Goal: Transaction & Acquisition: Obtain resource

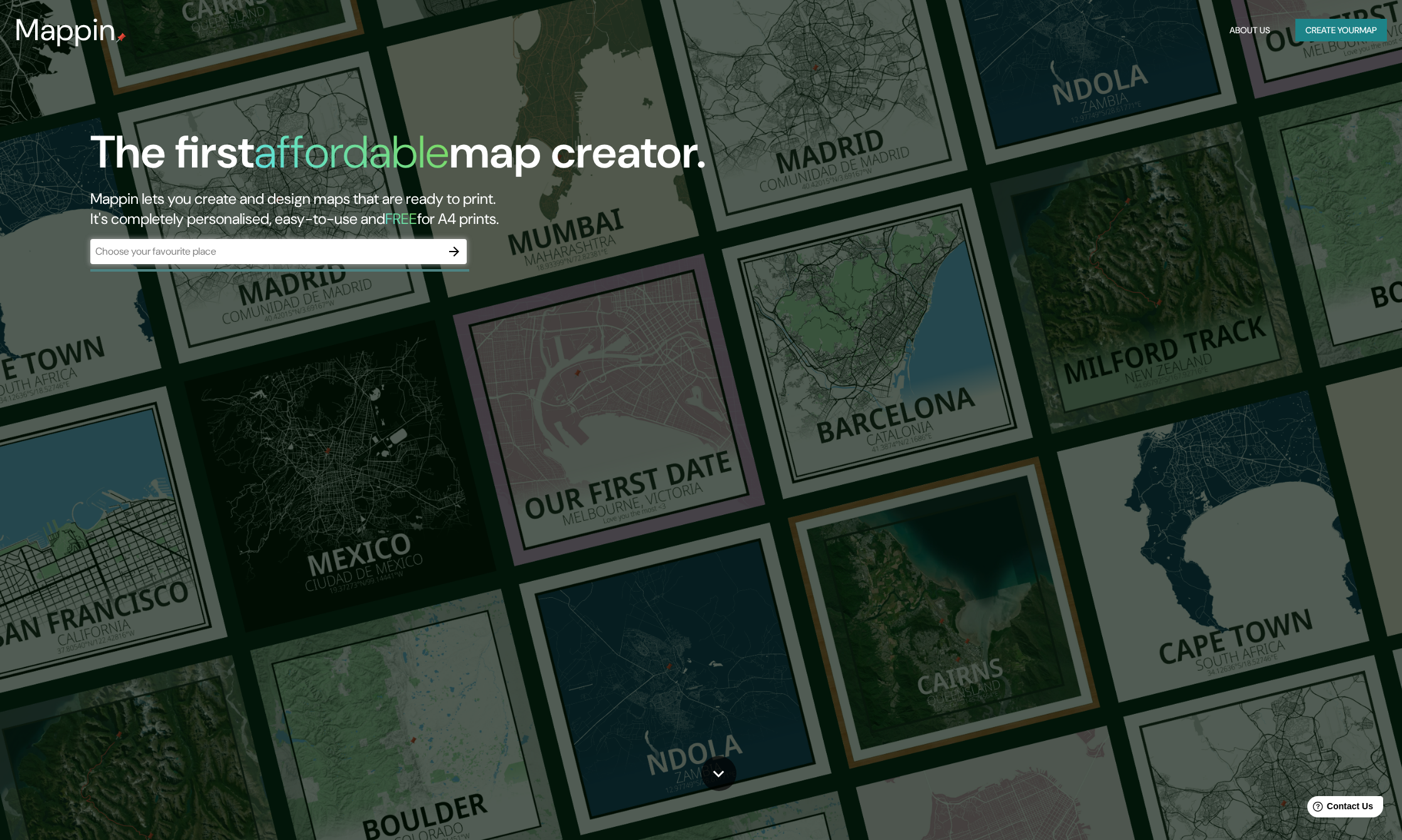
click at [327, 237] on div "The first affordable map creator. Mappin lets you create and design maps that a…" at bounding box center [440, 201] width 841 height 150
click at [326, 242] on div "​" at bounding box center [279, 251] width 376 height 25
click at [343, 249] on input "text" at bounding box center [266, 251] width 351 height 14
type input "tirana"
click at [439, 254] on input "tirana" at bounding box center [266, 251] width 351 height 14
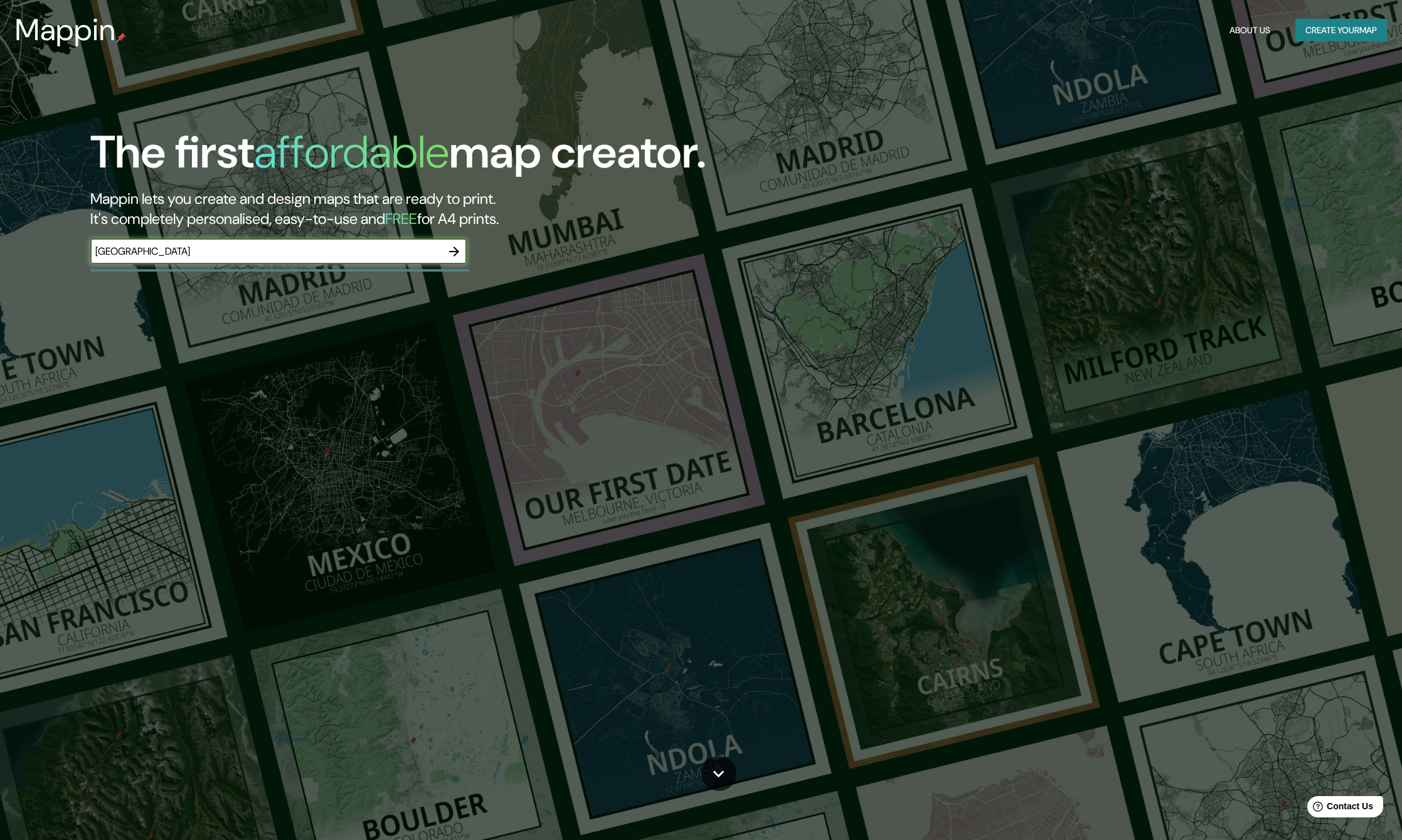
click at [453, 249] on icon "button" at bounding box center [454, 251] width 15 height 15
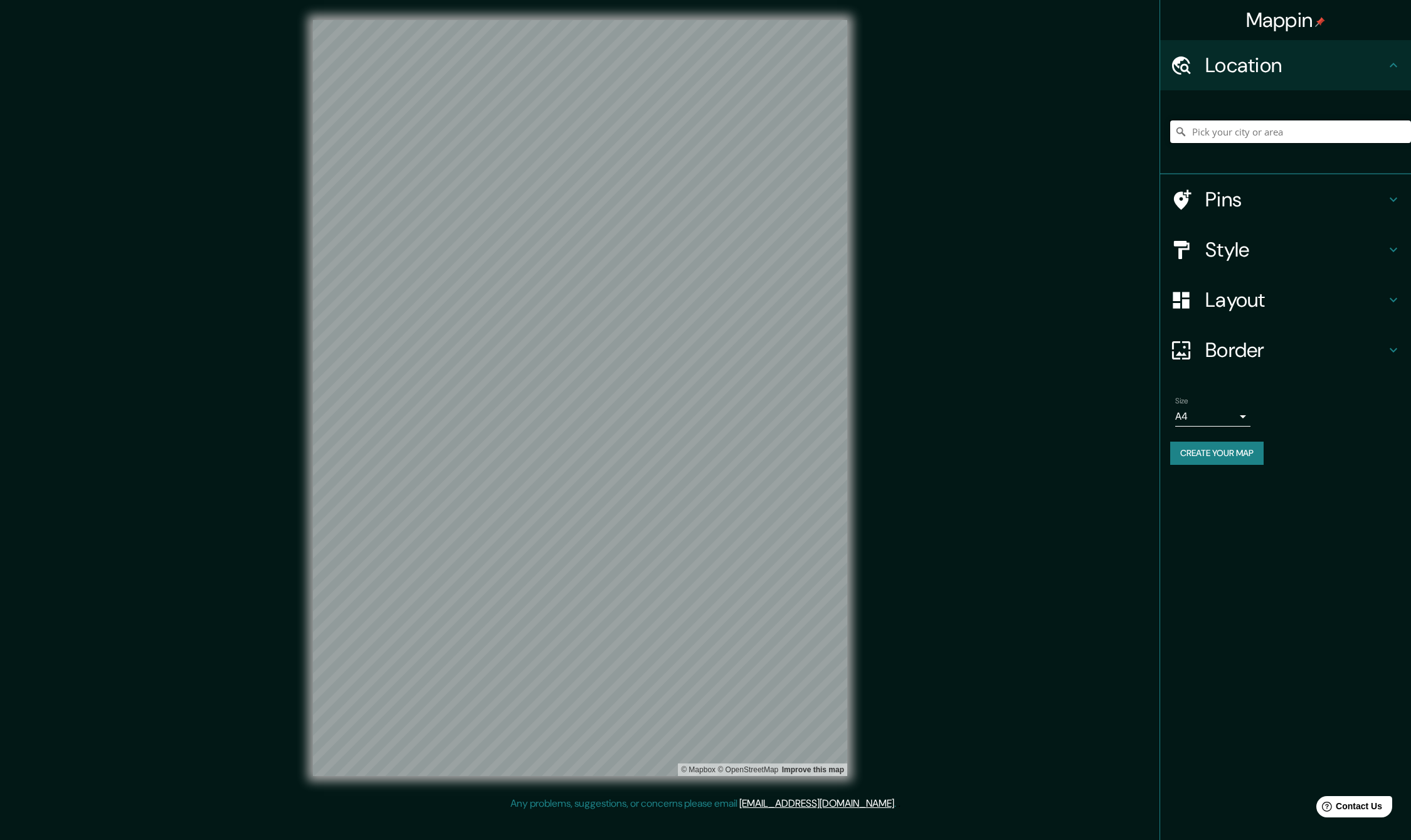
click at [1316, 139] on input "Pick your city or area" at bounding box center [1291, 132] width 241 height 23
click at [1305, 310] on h4 "Layout" at bounding box center [1296, 299] width 180 height 25
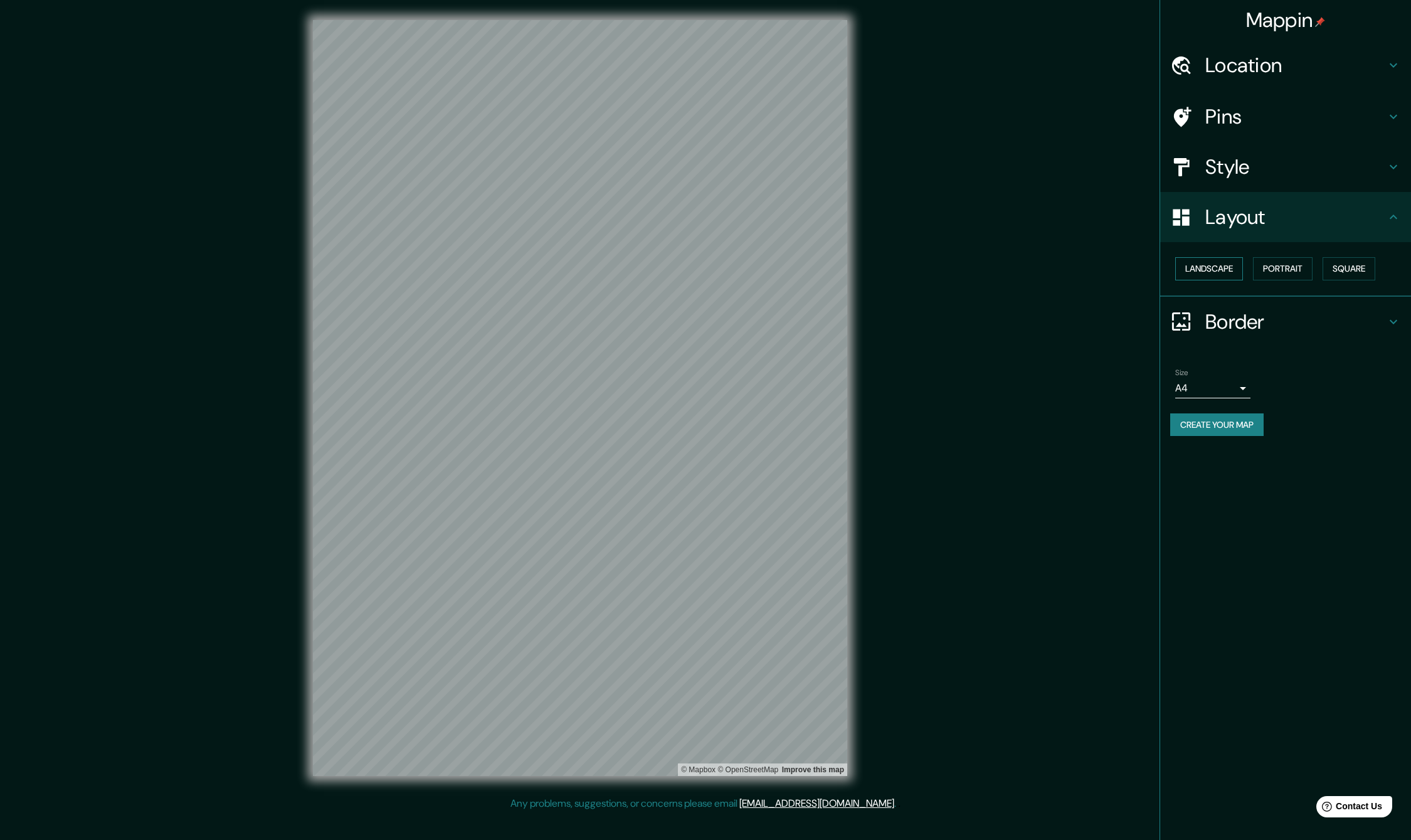
click at [1219, 266] on button "Landscape" at bounding box center [1209, 269] width 68 height 24
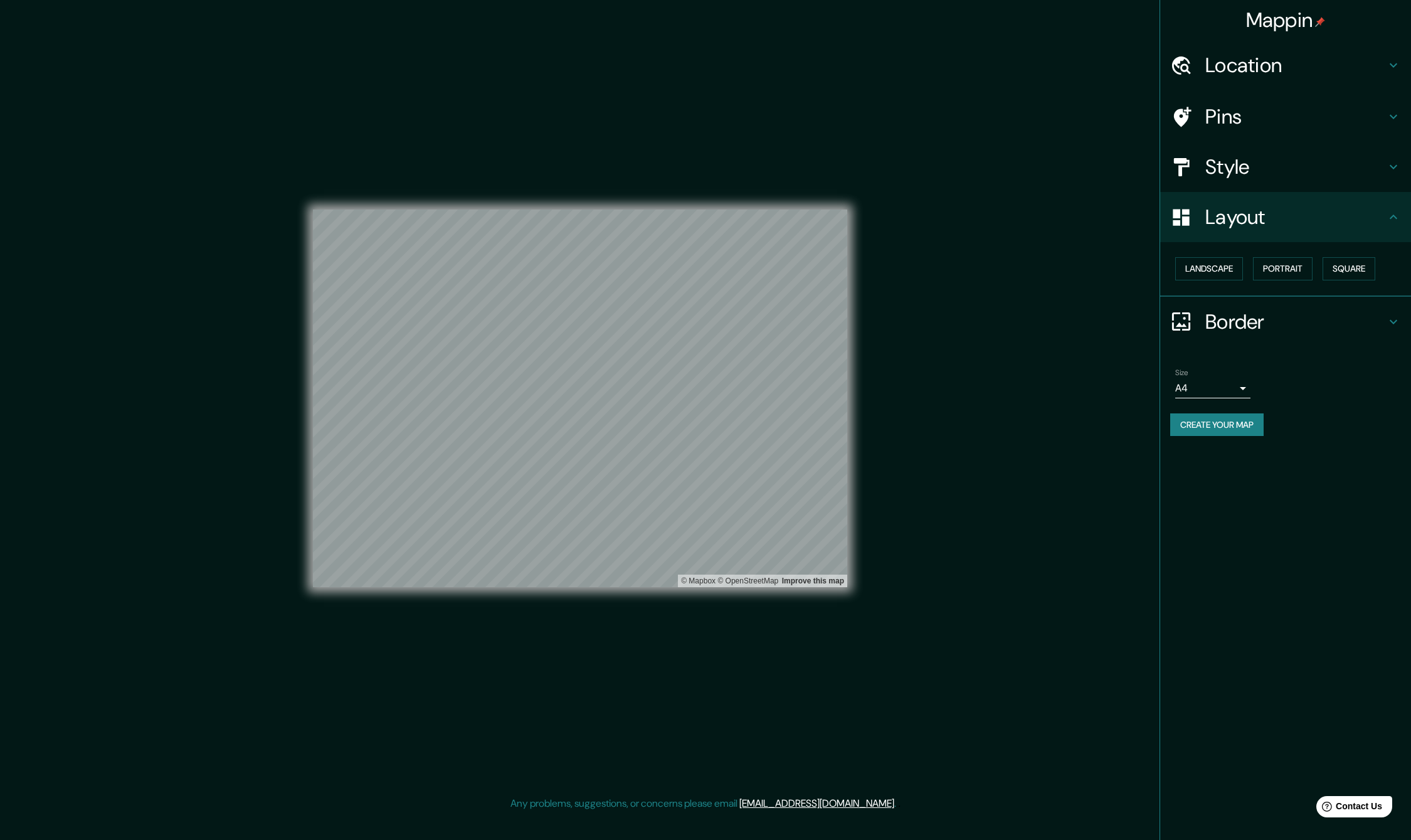
click at [1206, 392] on body "Mappin Location Pins Style Layout Landscape Portrait Square Border Choose a bor…" at bounding box center [706, 420] width 1411 height 840
click at [1222, 468] on li "A1 ($2.50)" at bounding box center [1213, 460] width 76 height 23
type input "a3"
click at [1272, 474] on div "Mappin Location Pins Style Layout Landscape Portrait Square Border Choose a bor…" at bounding box center [1285, 420] width 252 height 840
click at [1370, 223] on h4 "Layout" at bounding box center [1296, 217] width 180 height 25
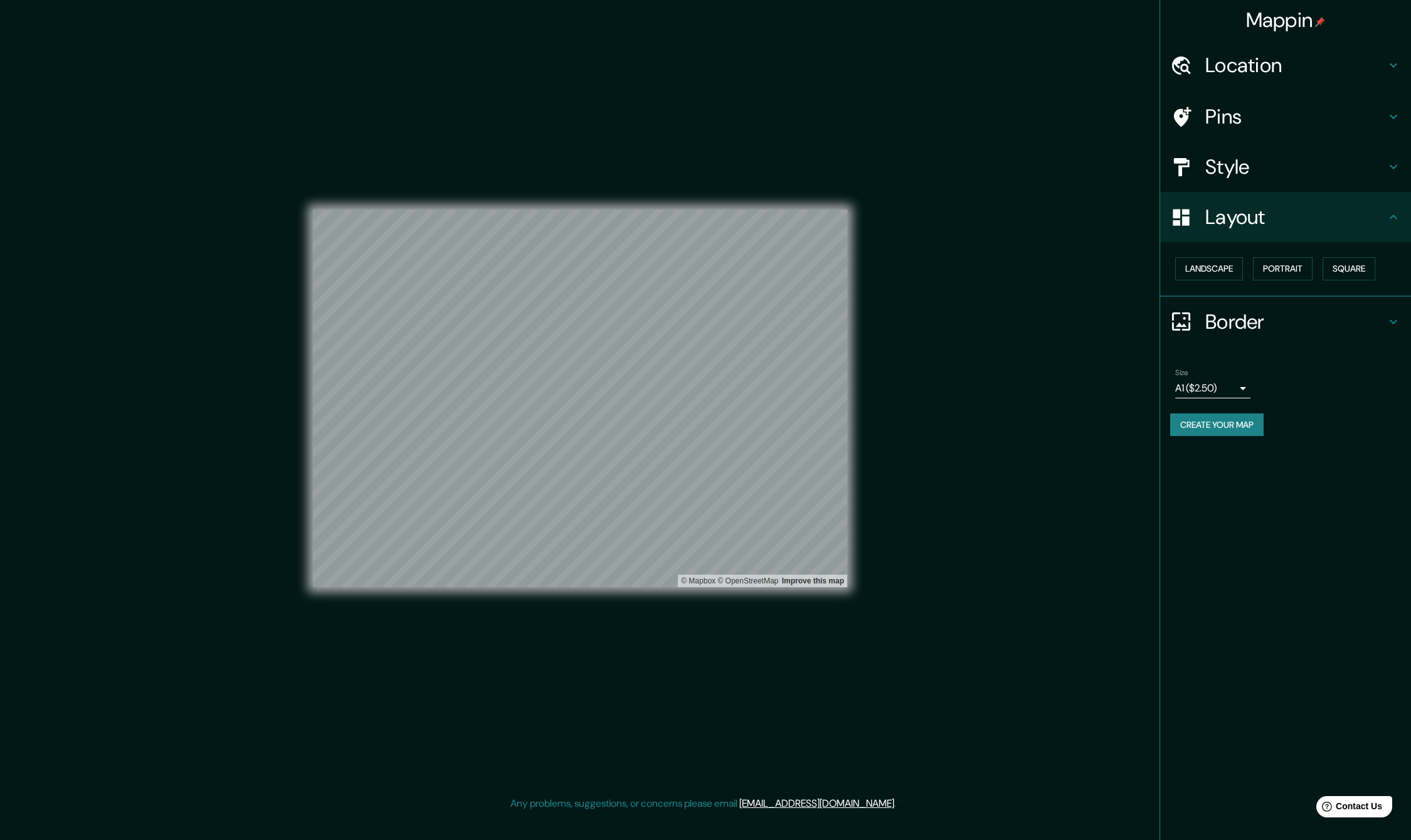
click at [1394, 171] on icon at bounding box center [1393, 167] width 15 height 15
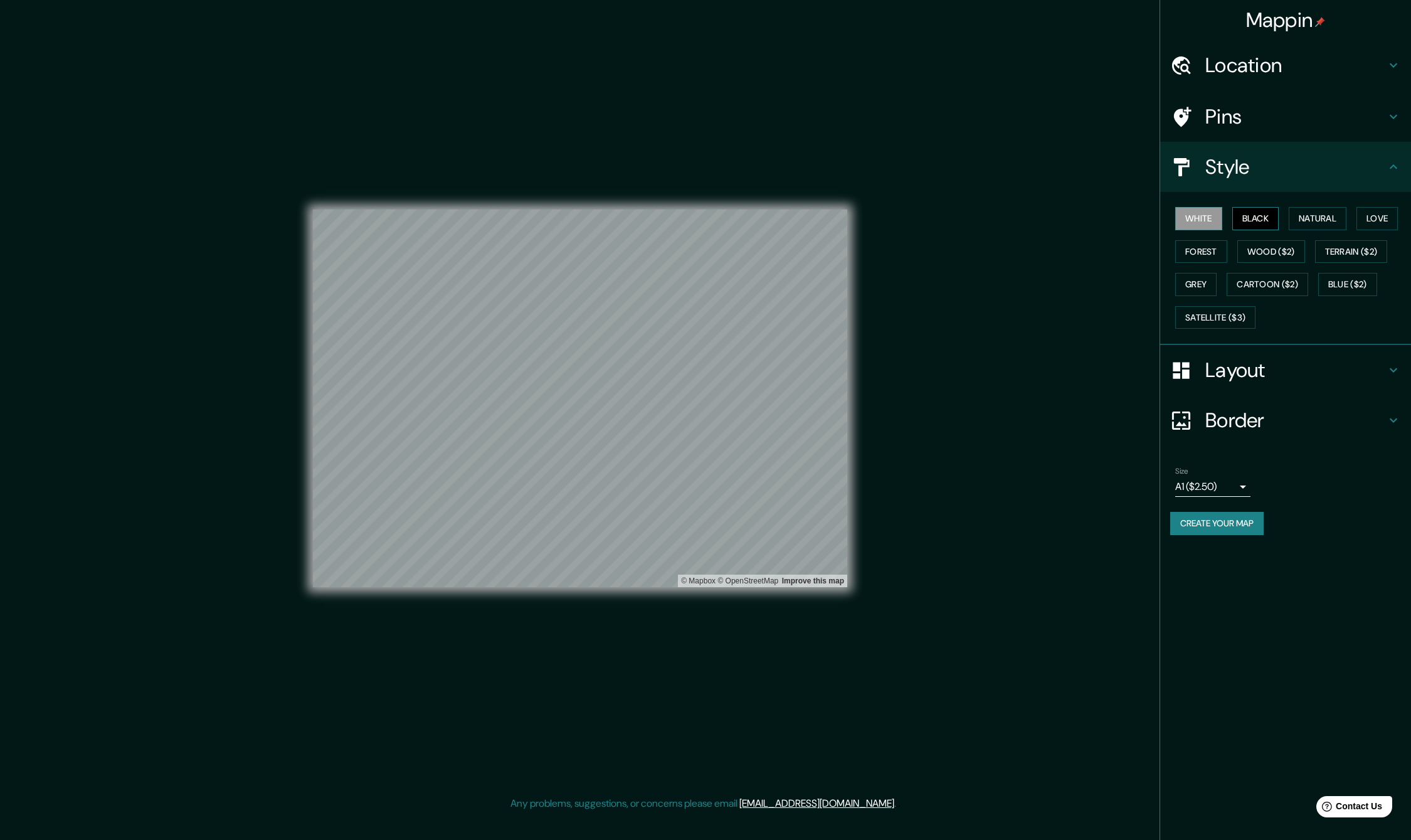
click at [1250, 222] on button "Black" at bounding box center [1256, 218] width 47 height 24
click at [1325, 222] on button "Natural" at bounding box center [1318, 218] width 58 height 24
click at [1388, 222] on button "Love" at bounding box center [1378, 218] width 41 height 24
click at [1192, 253] on button "Forest" at bounding box center [1201, 252] width 52 height 24
click at [1240, 493] on body "Mappin Location Pins Style White Black Natural Love Forest Wood ($2) Terrain ($…" at bounding box center [706, 420] width 1411 height 840
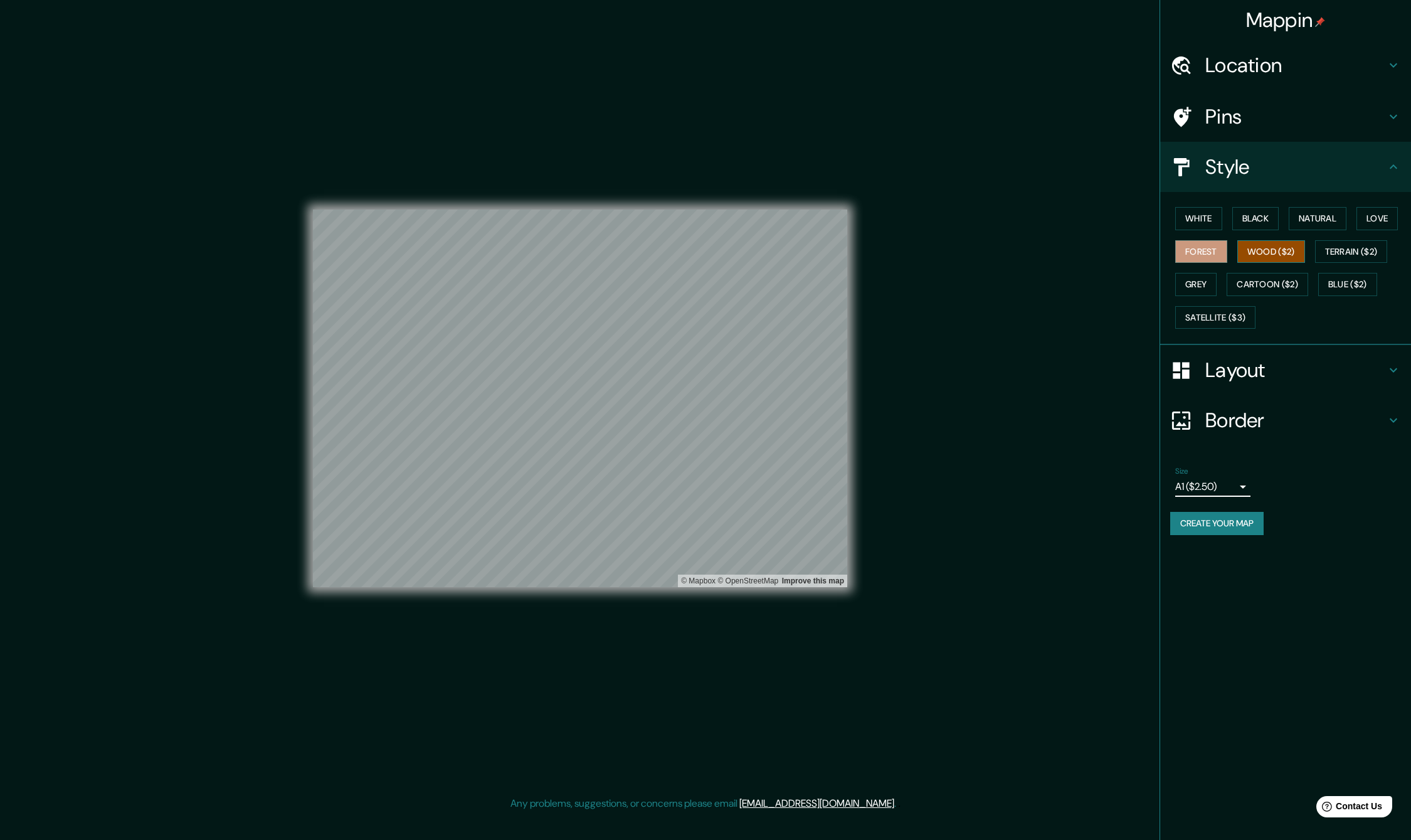
click at [1247, 259] on button "Wood ($2)" at bounding box center [1271, 252] width 68 height 24
click at [1342, 249] on button "Terrain ($2)" at bounding box center [1352, 252] width 73 height 24
click at [1232, 481] on body "Mappin Location Pins Style White Black Natural Love Forest Wood ($2) Terrain ($…" at bounding box center [706, 420] width 1411 height 840
click at [1231, 483] on div at bounding box center [706, 420] width 1411 height 840
click at [1343, 289] on button "Blue ($2)" at bounding box center [1348, 284] width 59 height 24
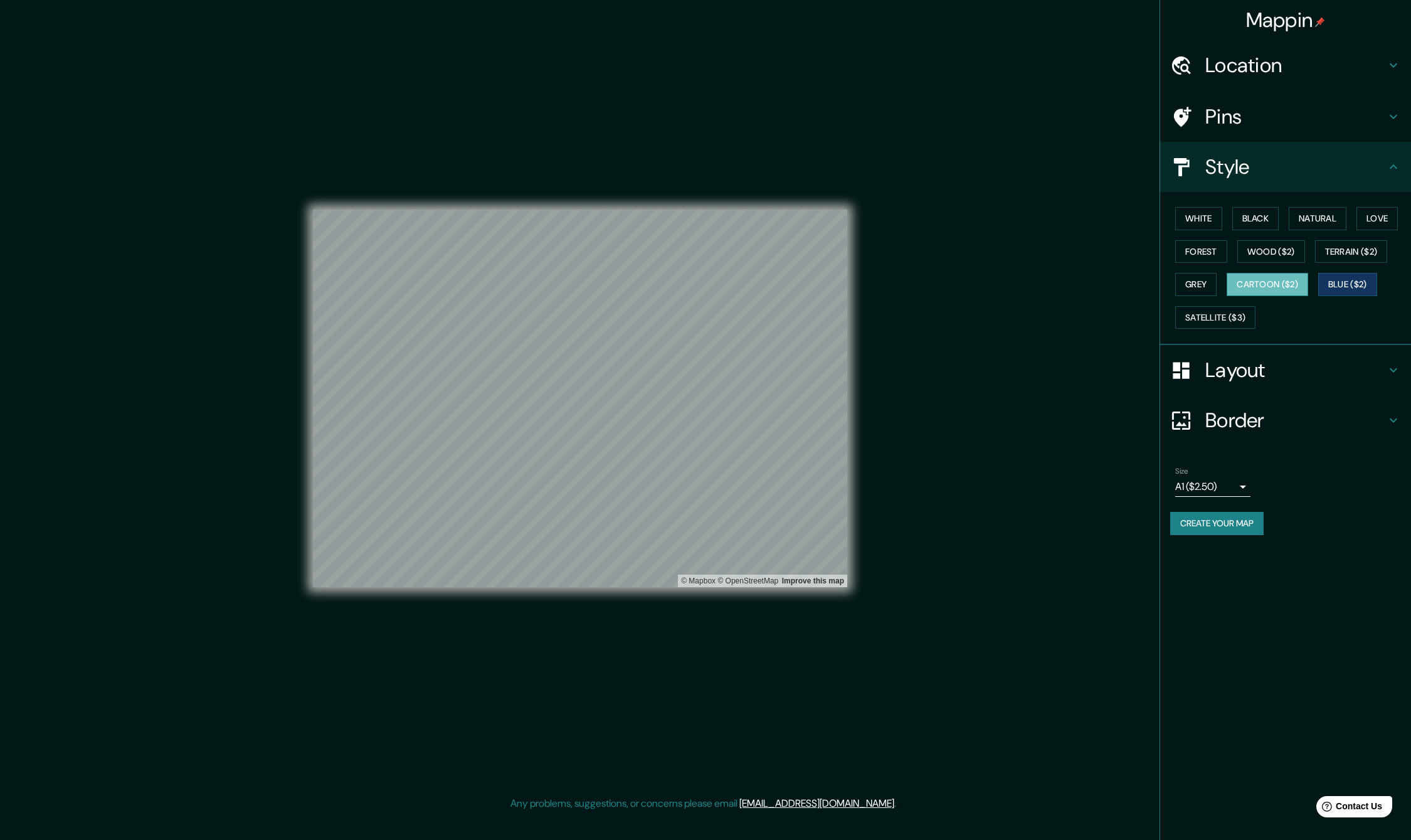
click at [1290, 291] on button "Cartoon ($2)" at bounding box center [1268, 284] width 81 height 24
click at [1209, 294] on button "Grey" at bounding box center [1196, 284] width 41 height 24
click at [1190, 264] on div "White Black Natural Love Forest Wood ($2) Terrain ($2) Grey Cartoon ($2) Blue (…" at bounding box center [1291, 267] width 241 height 132
click at [1198, 253] on button "Forest" at bounding box center [1201, 252] width 52 height 24
click at [1258, 251] on button "Wood ($2)" at bounding box center [1271, 252] width 68 height 24
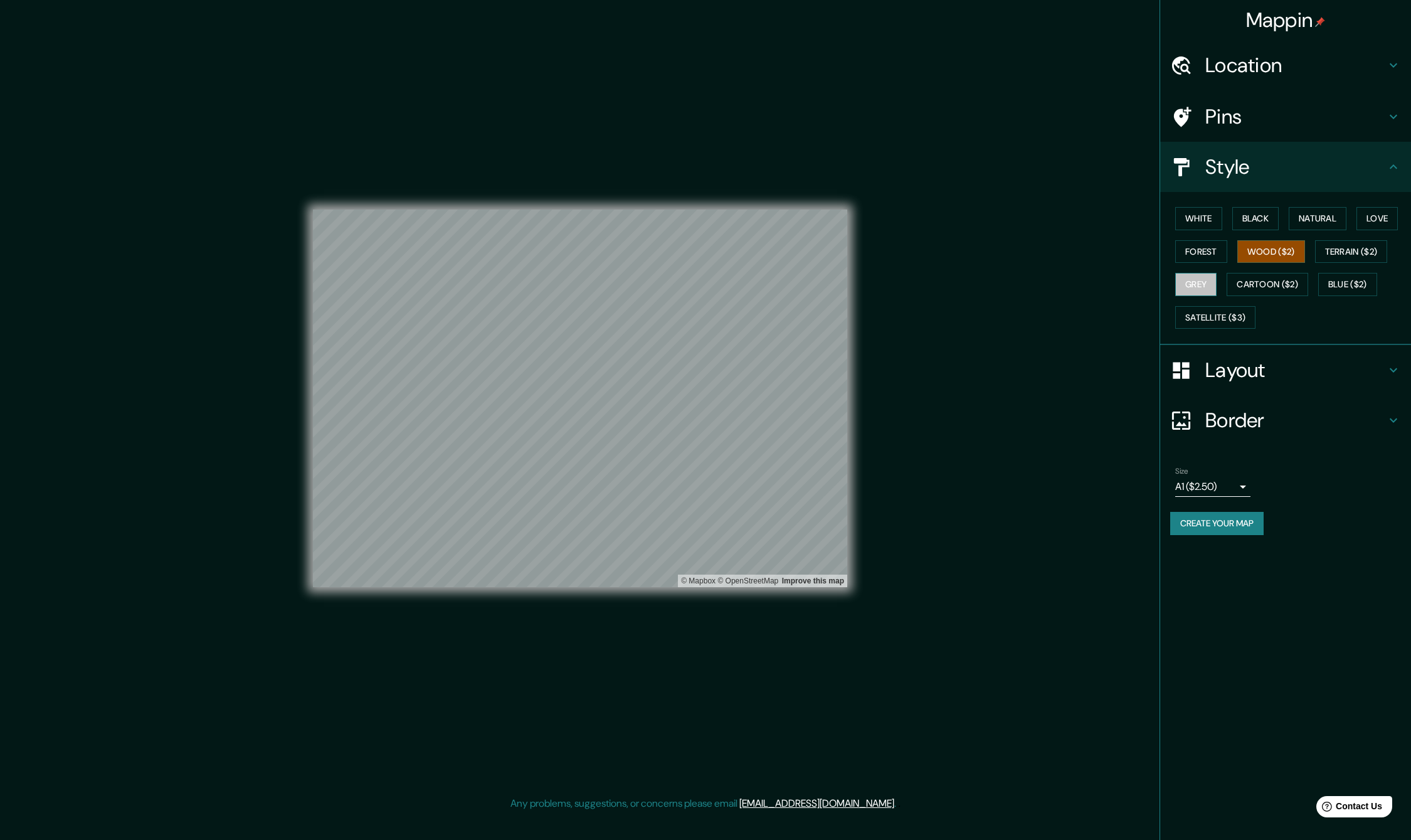
click at [1180, 291] on button "Grey" at bounding box center [1196, 284] width 41 height 24
click at [1343, 249] on button "Terrain ($2)" at bounding box center [1352, 252] width 73 height 24
click at [1229, 276] on button "Cartoon ($2)" at bounding box center [1268, 284] width 81 height 24
click at [1216, 276] on button "Grey" at bounding box center [1196, 284] width 41 height 24
click at [1273, 259] on button "Wood ($2)" at bounding box center [1271, 252] width 68 height 24
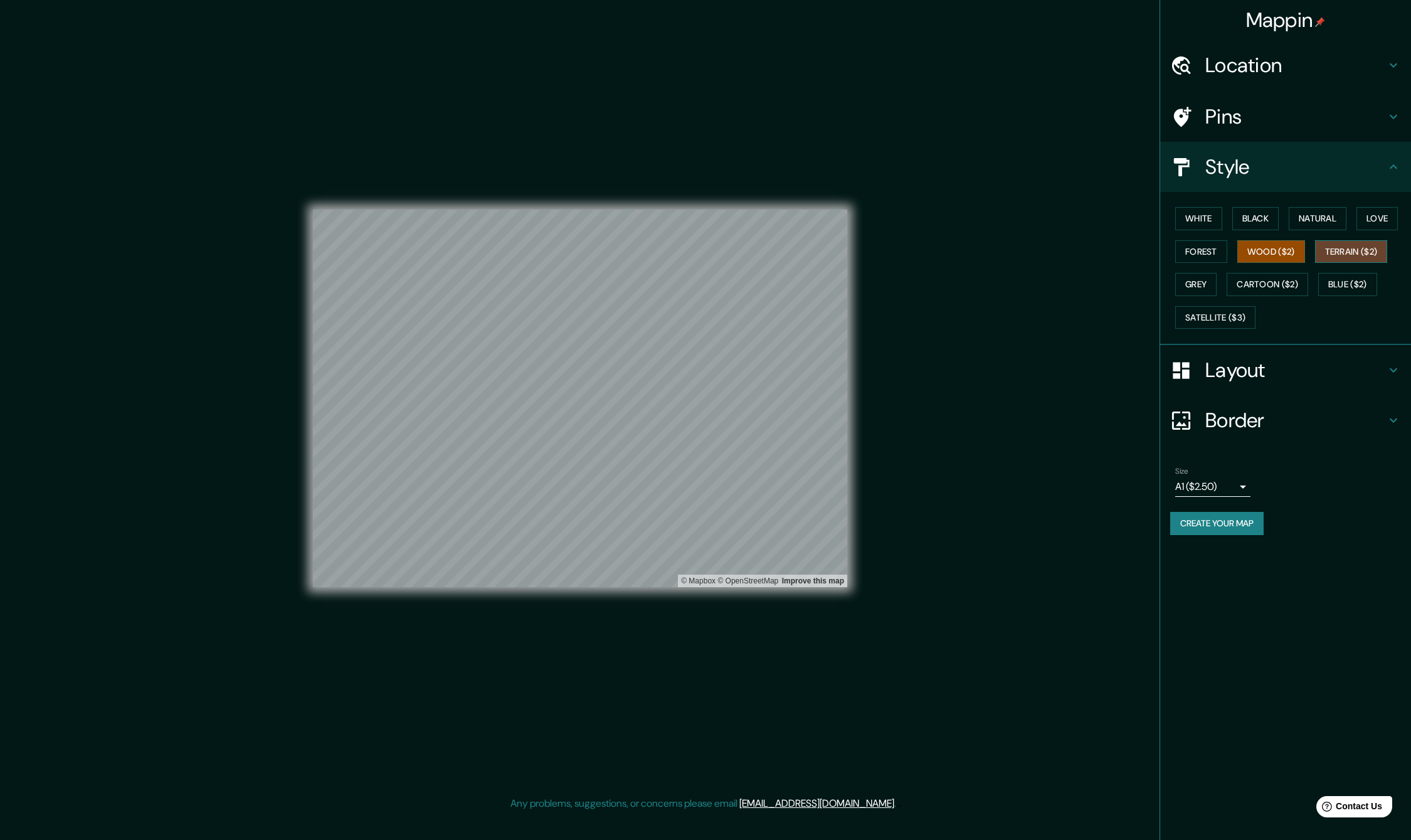
click at [1369, 254] on button "Terrain ($2)" at bounding box center [1352, 252] width 73 height 24
click at [1234, 255] on div "White Black Natural Love Forest Wood ($2) Terrain ($2) Grey Cartoon ($2) Blue (…" at bounding box center [1291, 267] width 241 height 132
click at [1230, 212] on div "White Black Natural Love Forest Wood ($2) Terrain ($2) Grey Cartoon ($2) Blue (…" at bounding box center [1291, 267] width 241 height 132
click at [1188, 220] on button "White" at bounding box center [1199, 218] width 47 height 24
click at [1256, 363] on h4 "Layout" at bounding box center [1296, 370] width 180 height 25
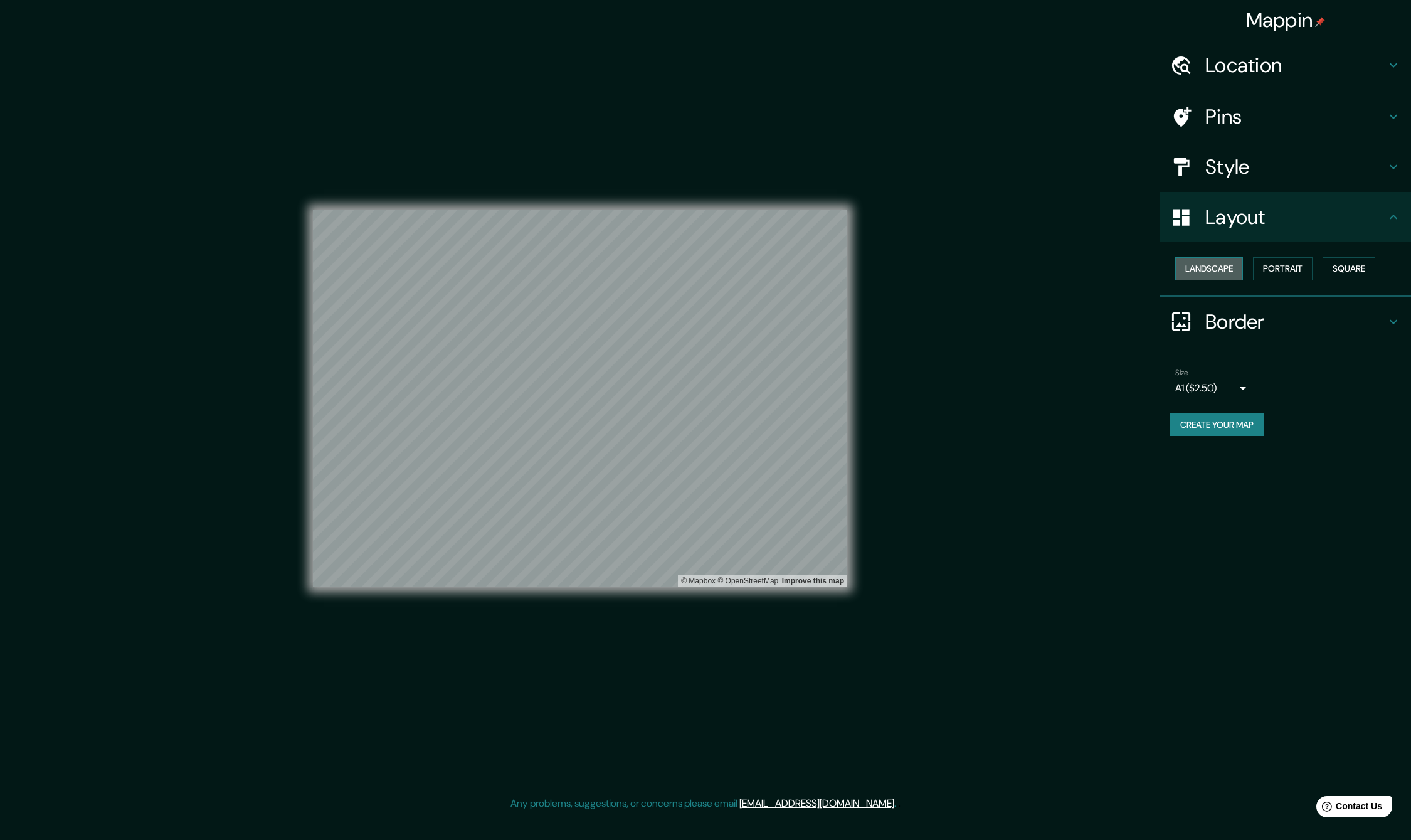
click at [1225, 270] on button "Landscape" at bounding box center [1209, 269] width 68 height 24
click at [1102, 317] on div "Mappin Location Pins Style Layout Landscape Portrait Square Border Choose a bor…" at bounding box center [706, 408] width 1411 height 816
click at [1350, 272] on button "Square" at bounding box center [1349, 269] width 53 height 24
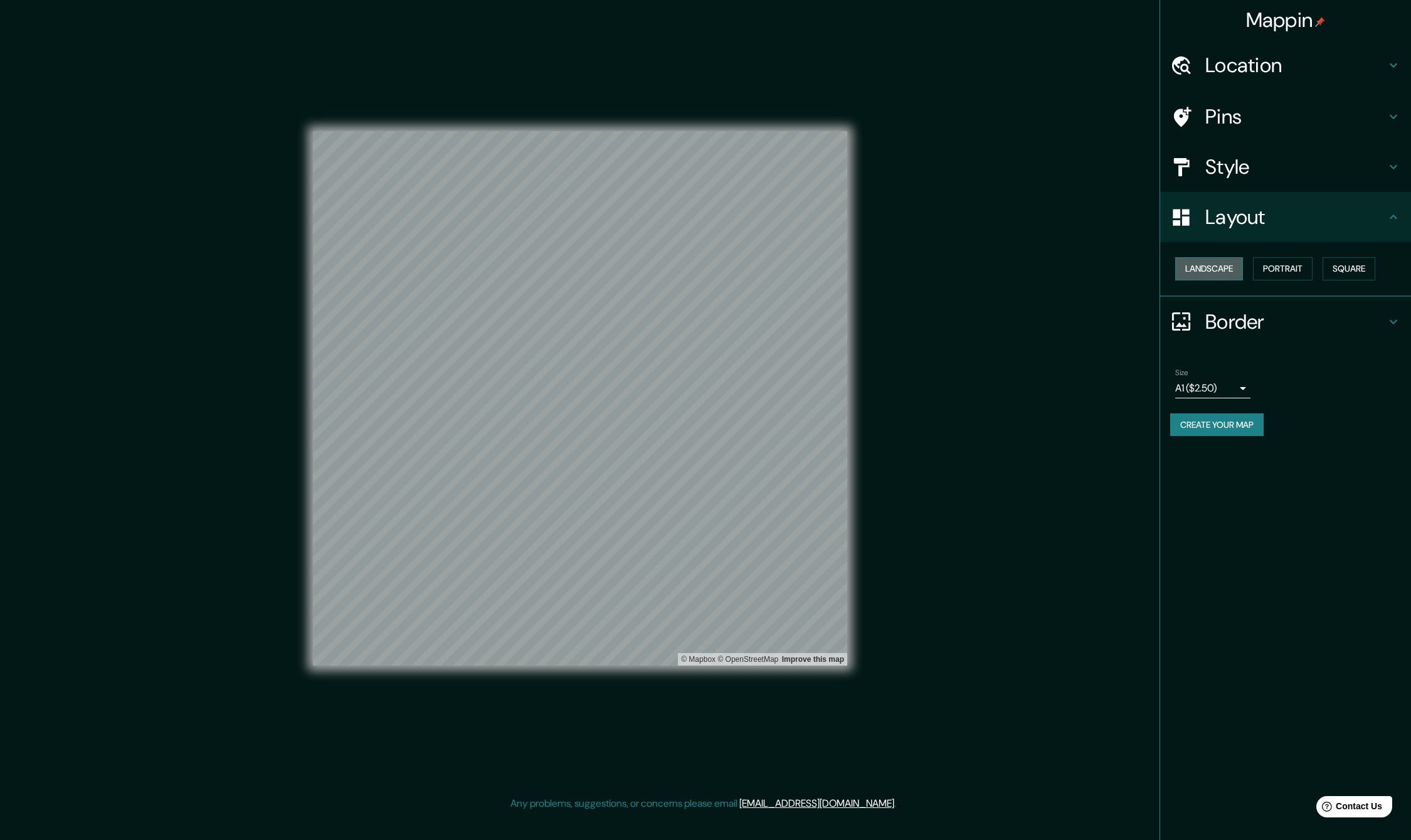
click at [1201, 264] on button "Landscape" at bounding box center [1209, 269] width 68 height 24
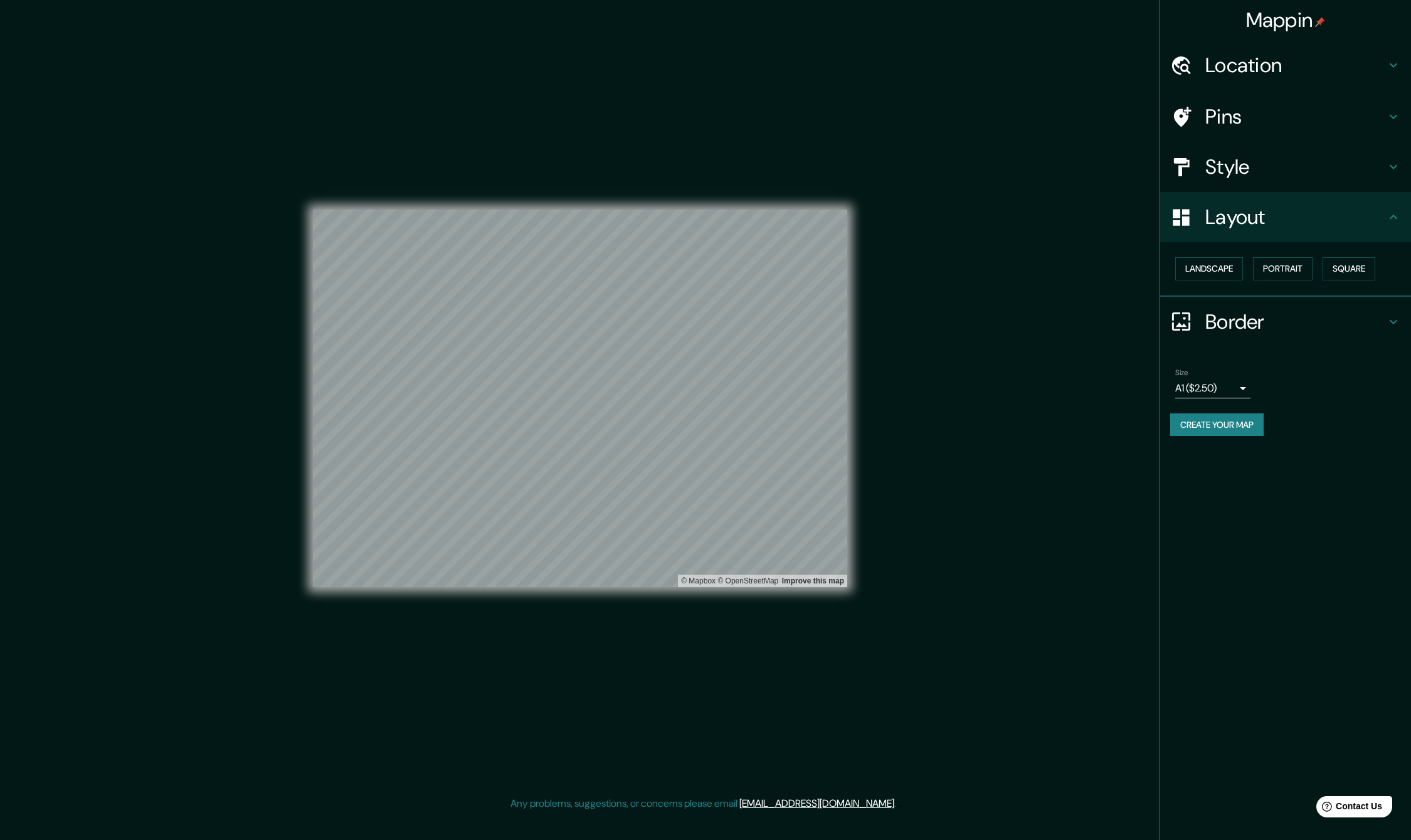
click at [1215, 433] on button "Create your map" at bounding box center [1216, 425] width 93 height 24
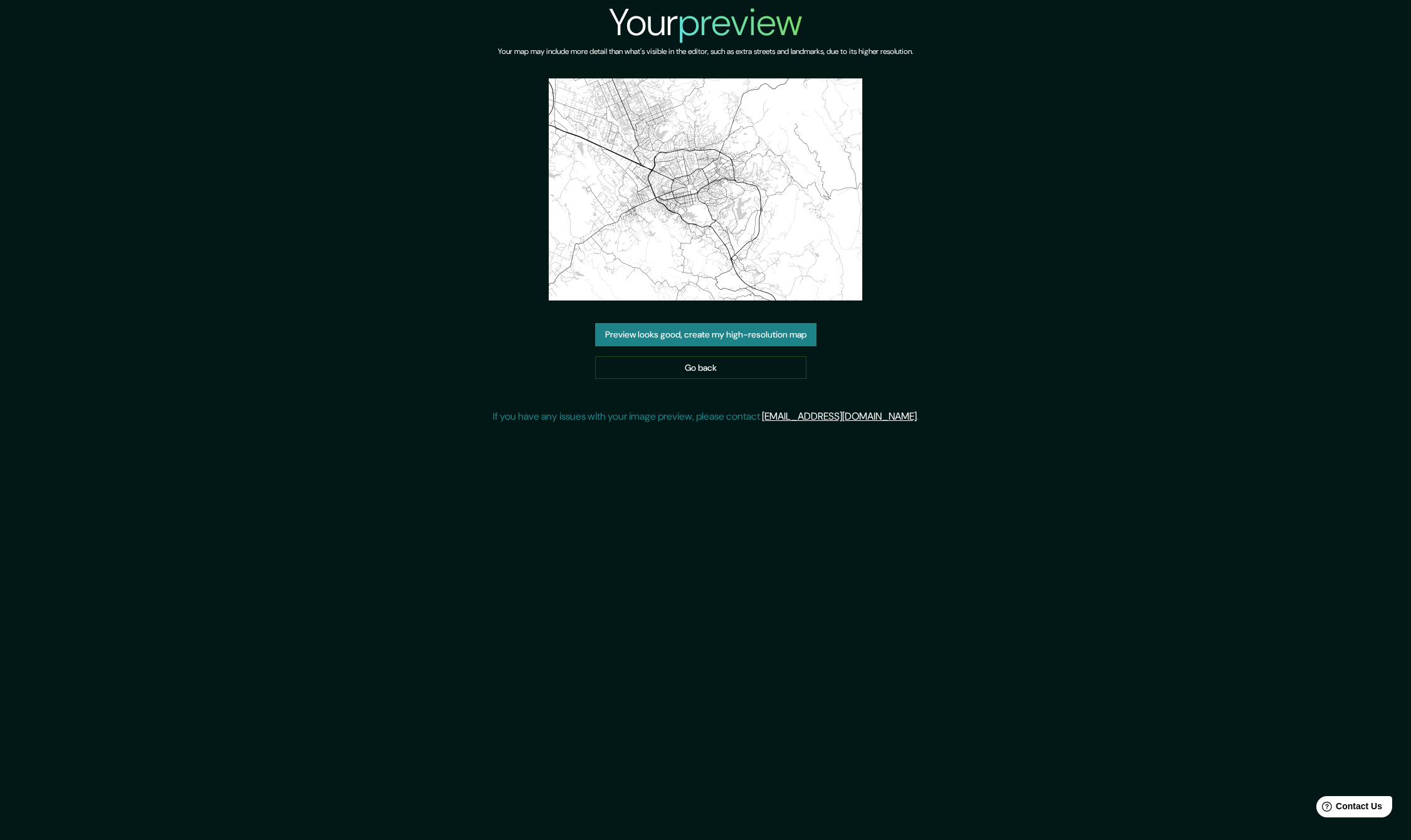
click at [737, 339] on button "Preview looks good, create my high-resolution map" at bounding box center [706, 334] width 222 height 24
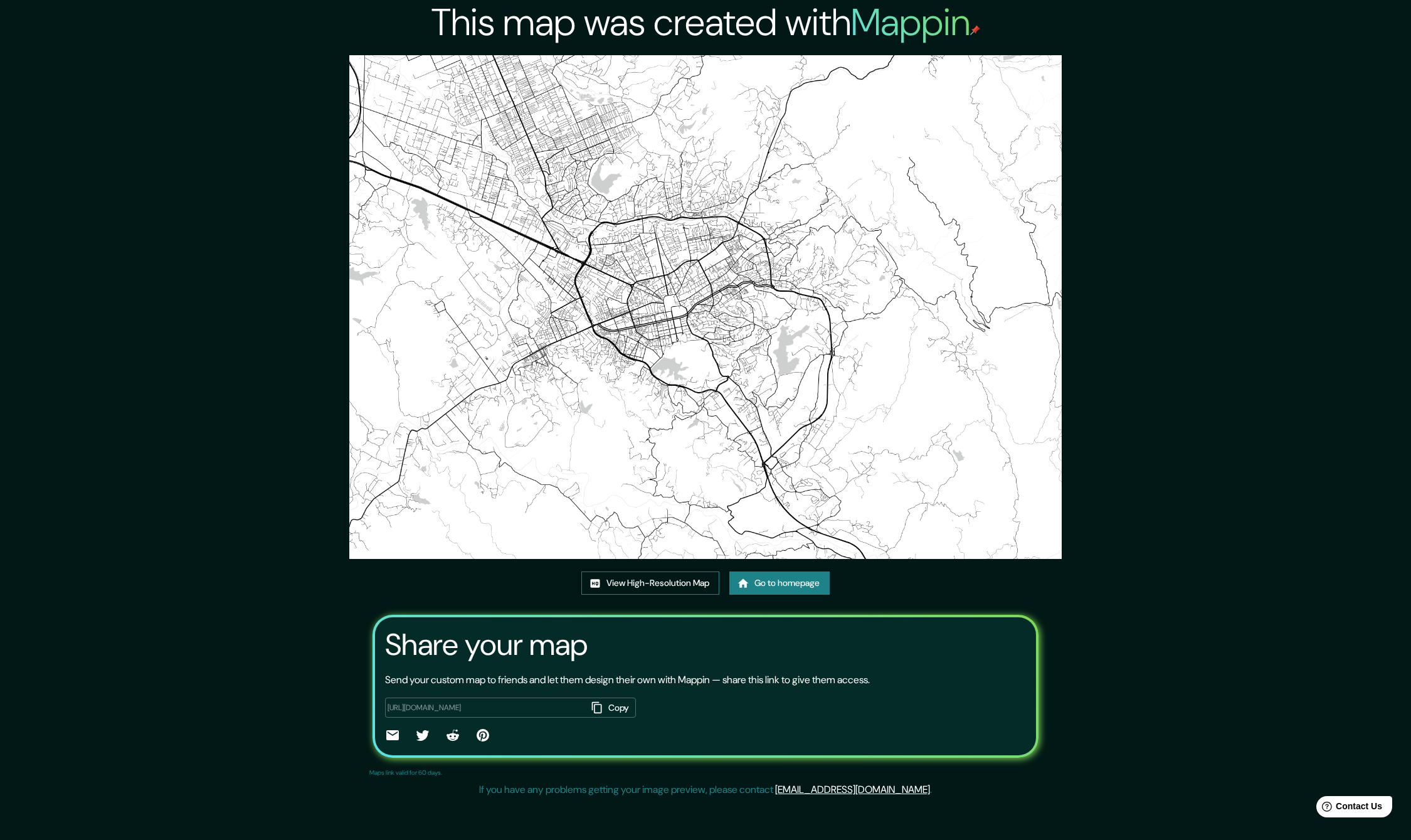
click at [646, 583] on link "View High-Resolution Map" at bounding box center [651, 583] width 138 height 24
click at [393, 735] on icon at bounding box center [392, 735] width 15 height 15
click at [596, 704] on icon "button" at bounding box center [597, 707] width 13 height 13
click at [701, 492] on img at bounding box center [706, 306] width 713 height 504
click at [615, 705] on button "Copy" at bounding box center [611, 707] width 49 height 21
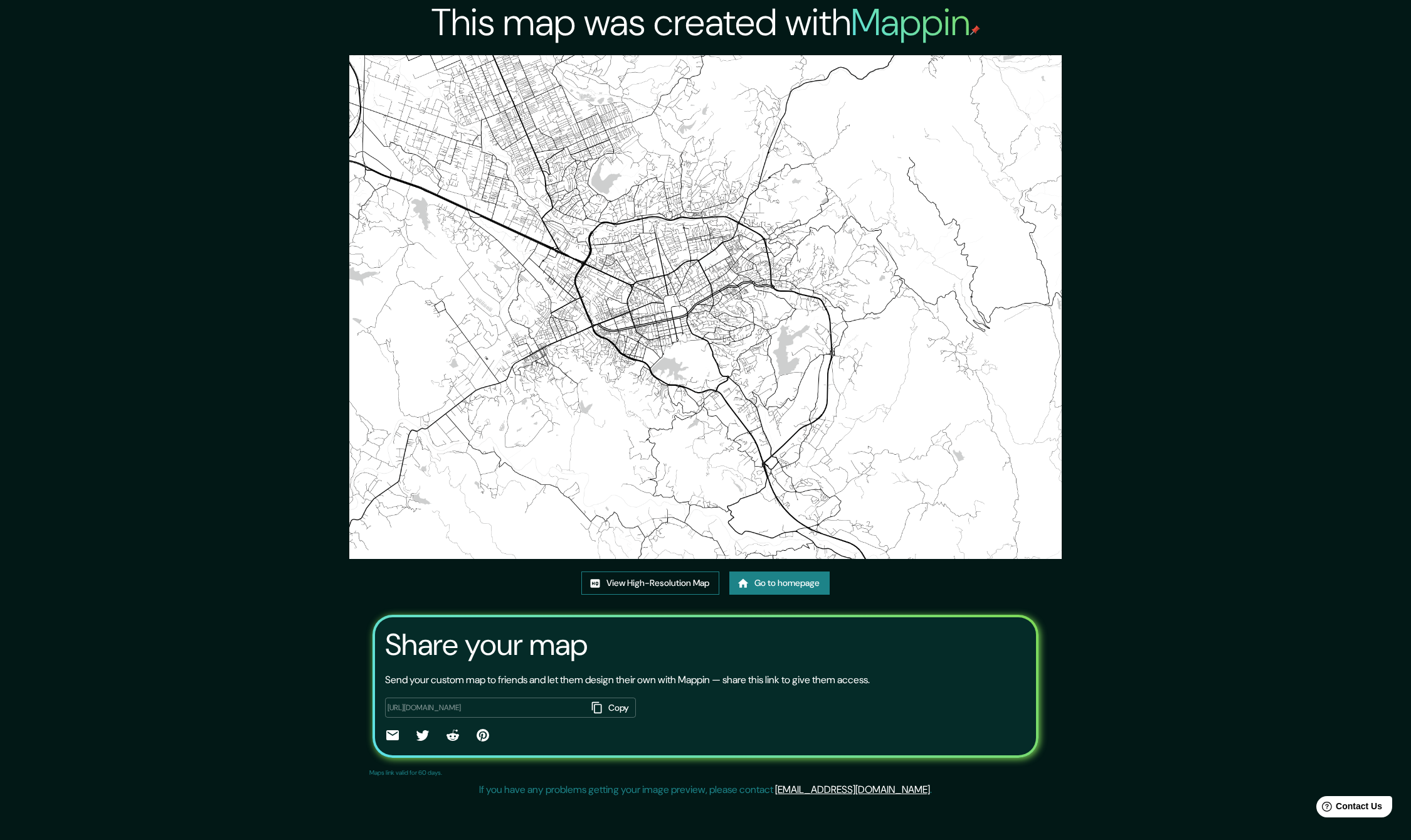
click at [667, 588] on link "View High-Resolution Map" at bounding box center [651, 583] width 138 height 24
click at [696, 588] on link "View High-Resolution Map" at bounding box center [651, 583] width 138 height 24
click at [778, 583] on link "Go to homepage" at bounding box center [780, 583] width 100 height 24
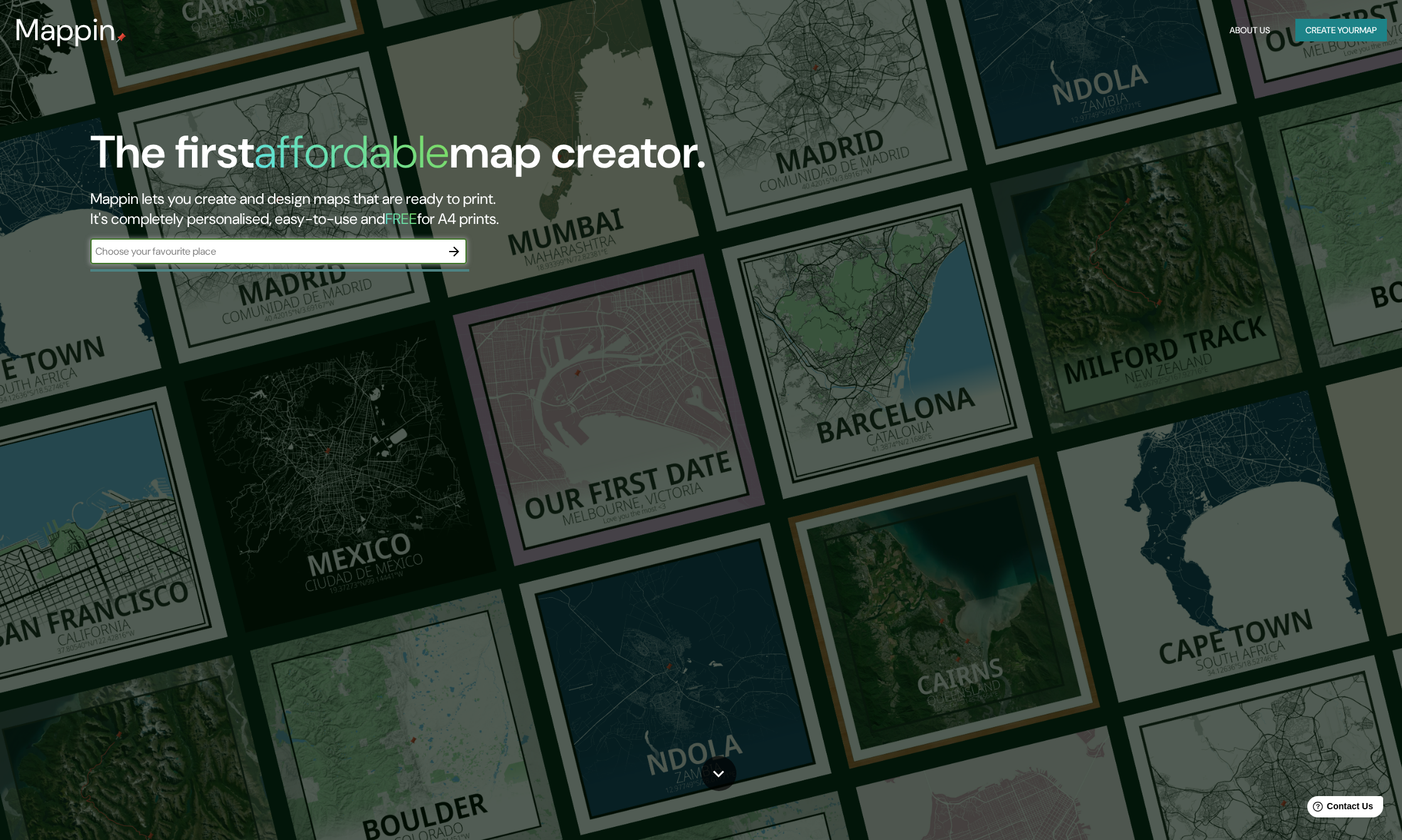
click at [1334, 26] on button "Create your map" at bounding box center [1341, 30] width 92 height 24
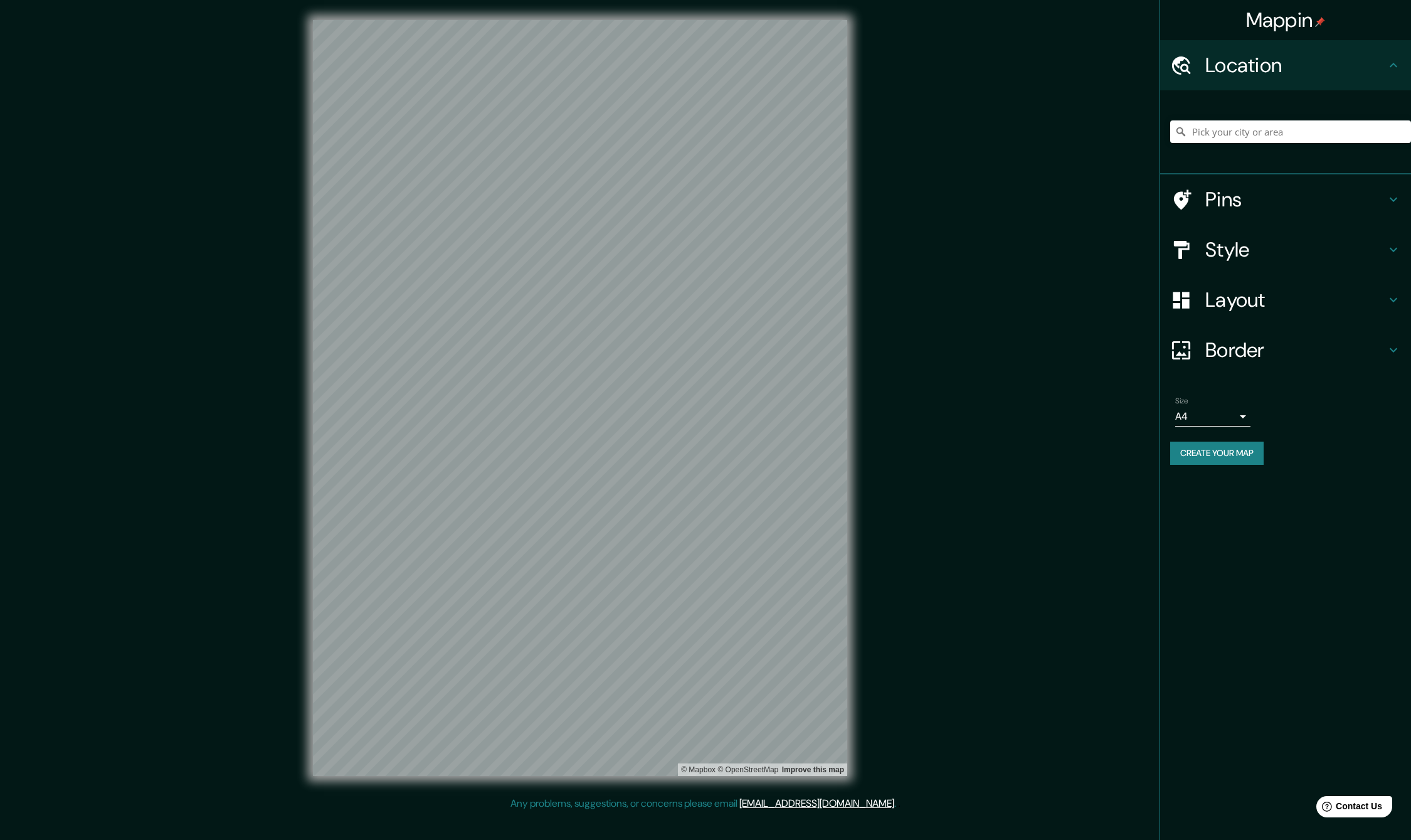
click at [1231, 422] on body "Mappin Location Pins Style Layout Border Choose a border. Hint : you can make l…" at bounding box center [706, 420] width 1411 height 840
click at [1211, 481] on li "A1 ($2.50)" at bounding box center [1213, 488] width 76 height 23
type input "a3"
click at [1281, 340] on h4 "Border" at bounding box center [1296, 350] width 180 height 25
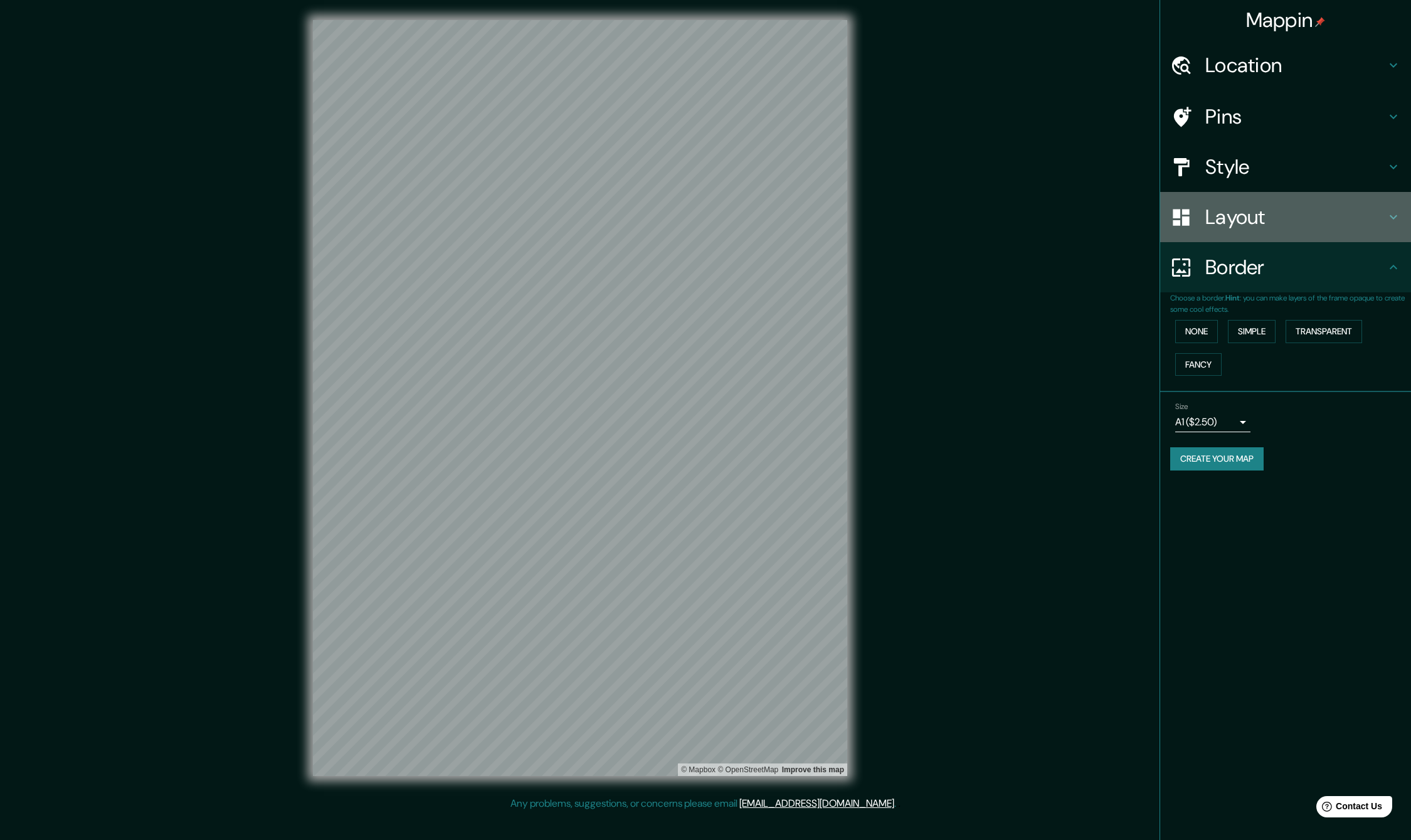
click at [1269, 217] on h4 "Layout" at bounding box center [1296, 217] width 180 height 25
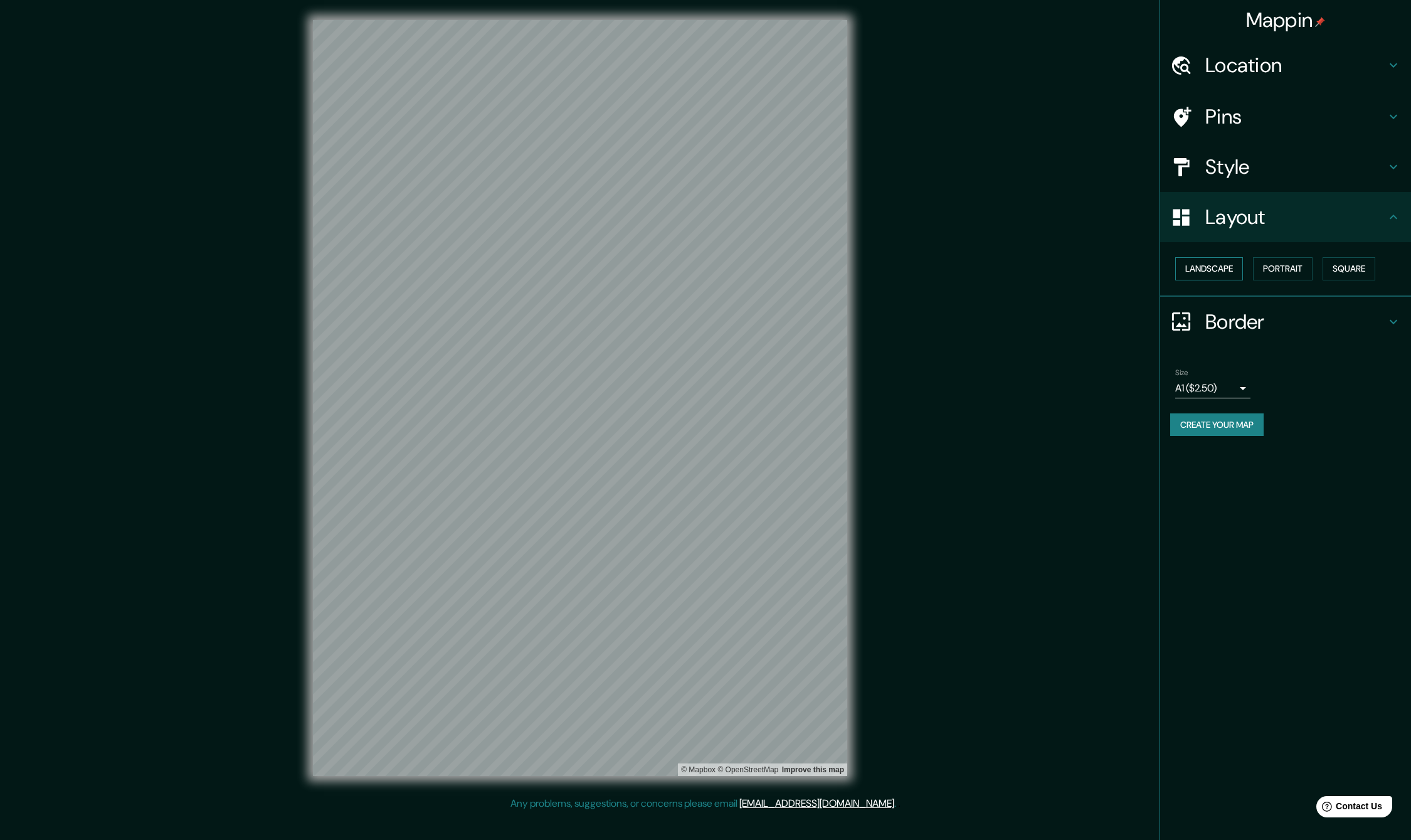
click at [1223, 268] on button "Landscape" at bounding box center [1209, 269] width 68 height 24
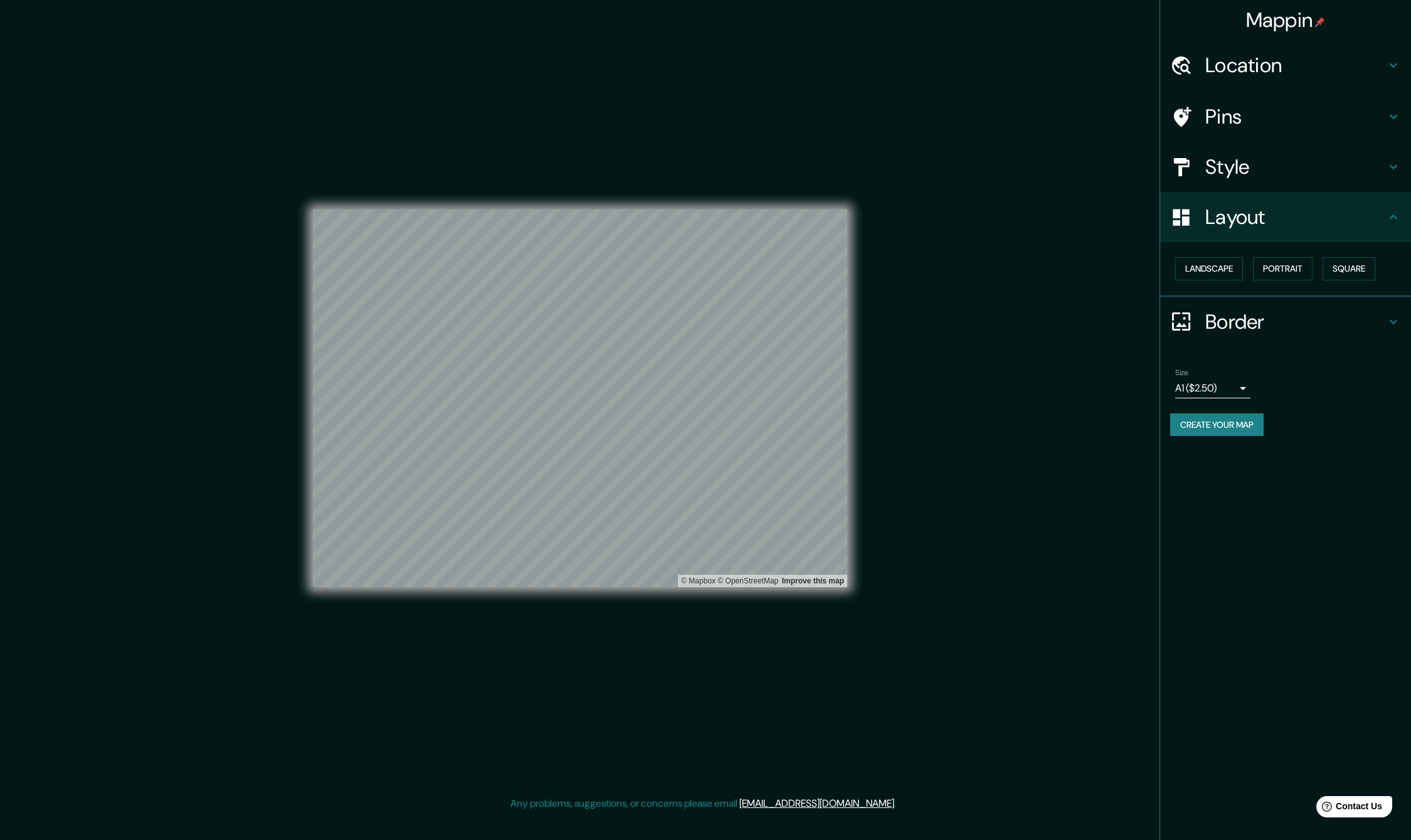
click at [1261, 173] on h4 "Style" at bounding box center [1296, 167] width 180 height 25
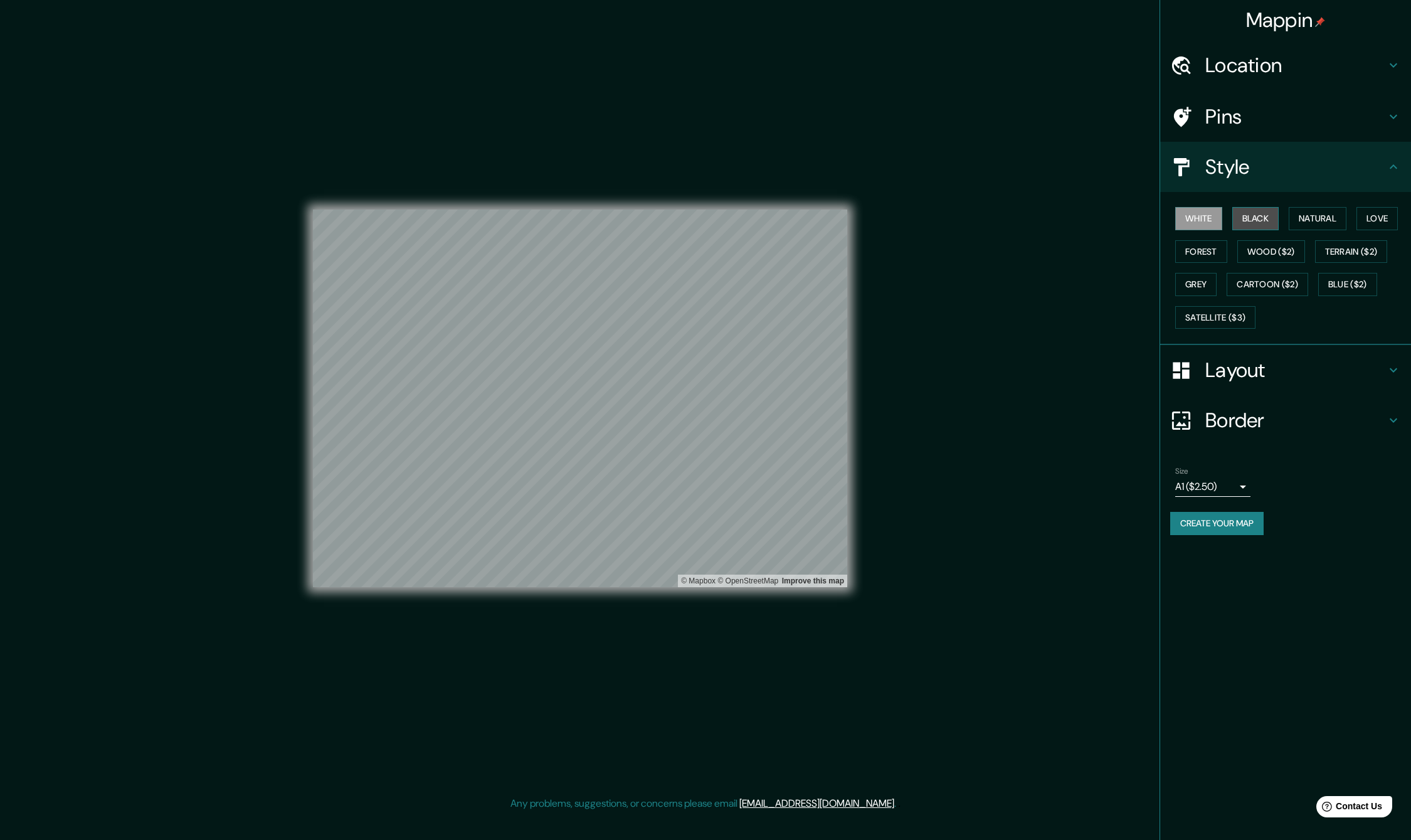
click at [1269, 216] on button "Black" at bounding box center [1256, 218] width 47 height 24
click at [1319, 219] on button "Natural" at bounding box center [1318, 218] width 58 height 24
click at [1379, 224] on button "Love" at bounding box center [1378, 218] width 41 height 24
click at [1213, 249] on button "Forest" at bounding box center [1201, 252] width 52 height 24
click at [1273, 254] on button "Wood ($2)" at bounding box center [1271, 252] width 68 height 24
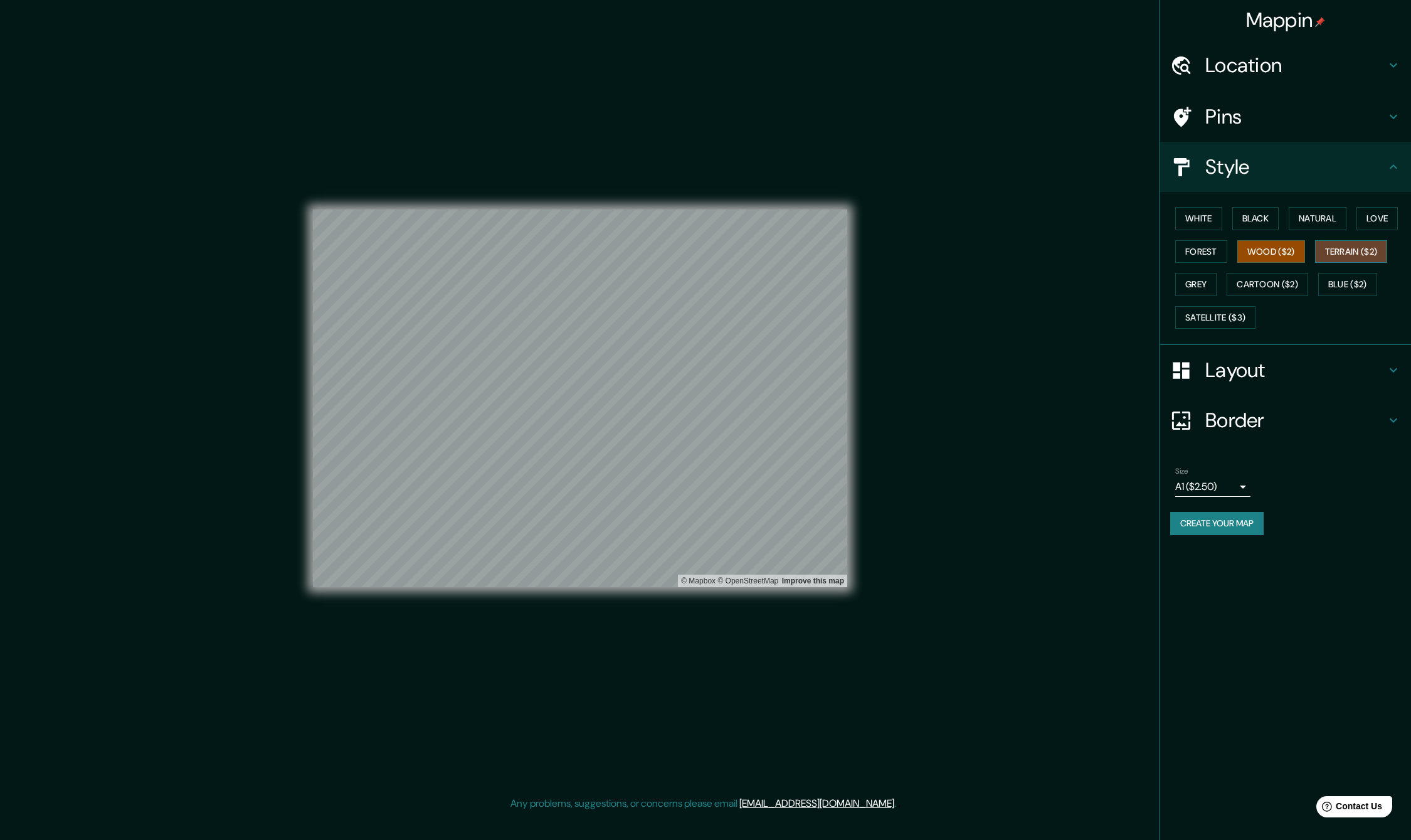
click at [1346, 254] on button "Terrain ($2)" at bounding box center [1352, 252] width 73 height 24
click at [1196, 281] on button "Grey" at bounding box center [1196, 284] width 41 height 24
click at [1258, 286] on button "Cartoon ($2)" at bounding box center [1268, 284] width 81 height 24
click at [1343, 286] on button "Blue ($2)" at bounding box center [1348, 284] width 59 height 24
click at [1225, 321] on button "Satellite ($3)" at bounding box center [1215, 318] width 81 height 24
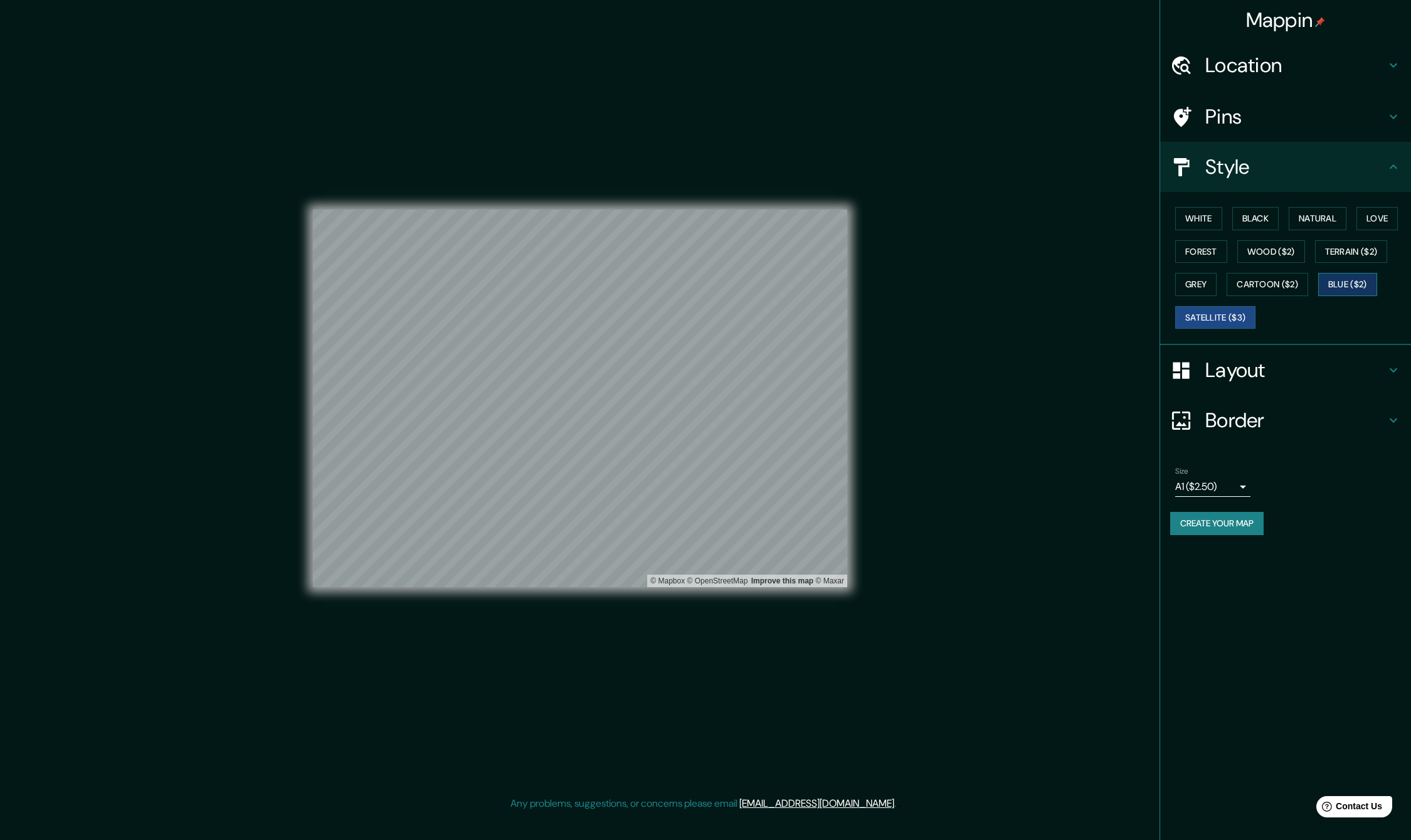
click at [1363, 288] on button "Blue ($2)" at bounding box center [1348, 284] width 59 height 24
click at [1257, 294] on button "Cartoon ($2)" at bounding box center [1268, 284] width 81 height 24
click at [1207, 291] on button "Grey" at bounding box center [1196, 284] width 41 height 24
